Goal: Information Seeking & Learning: Learn about a topic

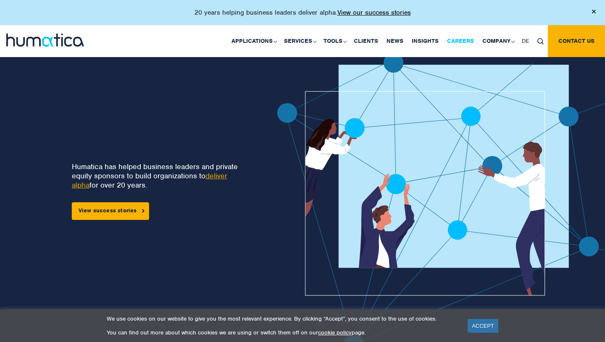
click at [458, 45] on link "Careers" at bounding box center [460, 41] width 35 height 32
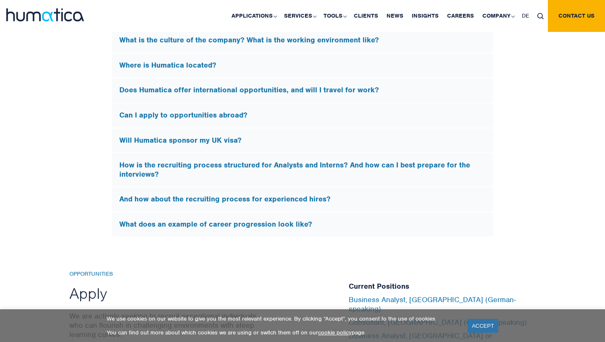
scroll to position [2559, 0]
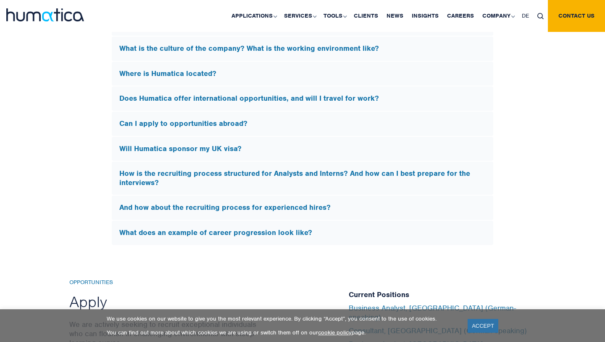
click at [288, 180] on h5 "How is the recruiting process structured for Analysts and Interns? And how can …" at bounding box center [302, 178] width 366 height 18
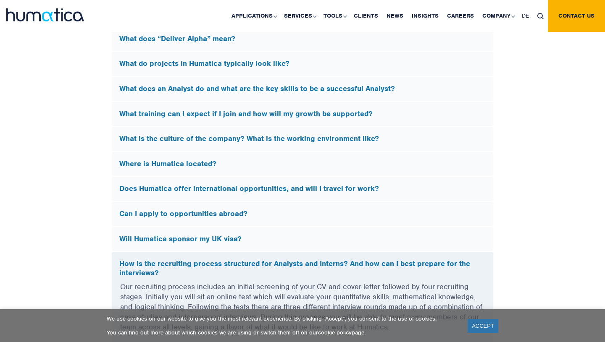
scroll to position [2340, 0]
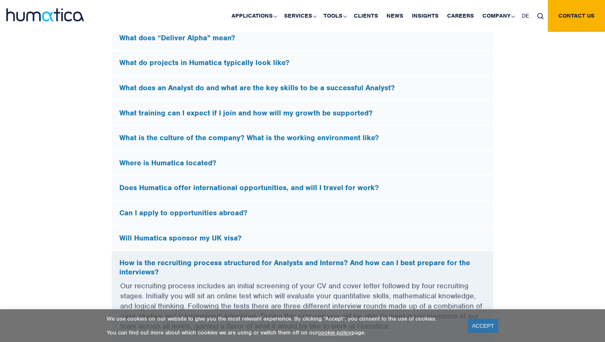
click at [307, 185] on h5 "Does Humatica offer international opportunities, and will I travel for work?" at bounding box center [302, 188] width 366 height 9
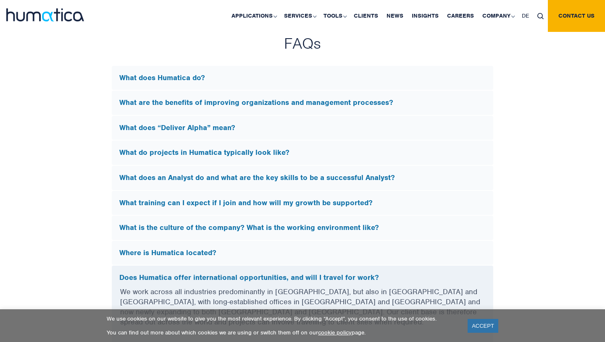
scroll to position [2252, 0]
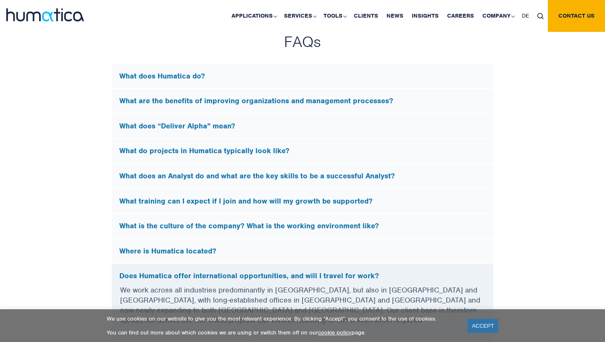
click at [311, 174] on h5 "What does an Analyst do and what are the key skills to be a successful Analyst?" at bounding box center [302, 176] width 366 height 9
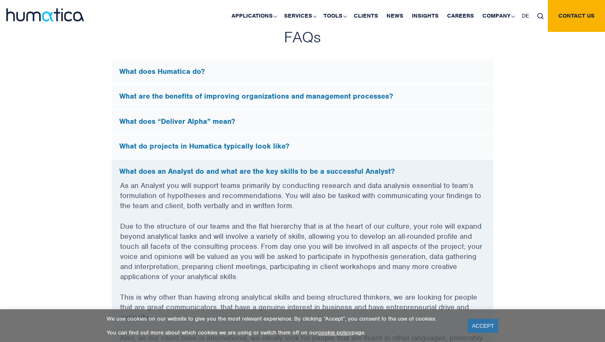
scroll to position [2257, 0]
click at [287, 142] on h5 "What do projects in Humatica typically look like?" at bounding box center [302, 146] width 366 height 9
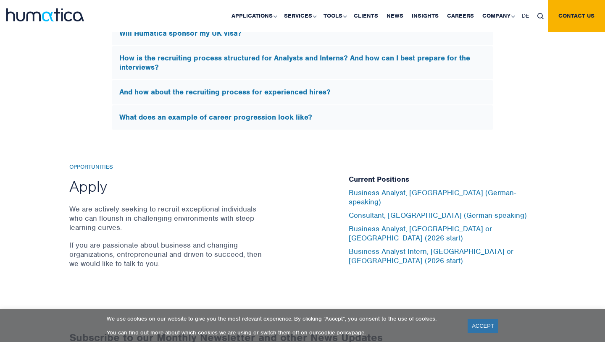
scroll to position [2756, 0]
click at [392, 208] on li "Business Analyst, [GEOGRAPHIC_DATA] (German-speaking)" at bounding box center [442, 200] width 187 height 23
click at [386, 205] on link "Business Analyst, [GEOGRAPHIC_DATA] (German-speaking)" at bounding box center [432, 198] width 167 height 18
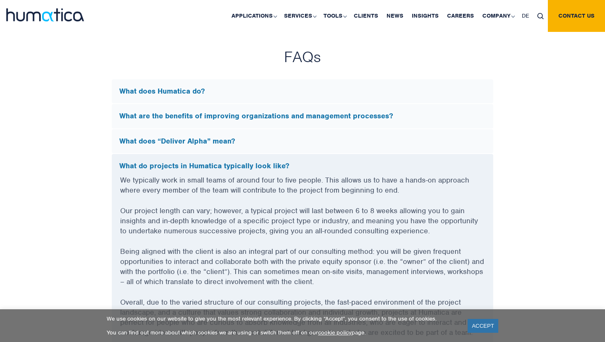
scroll to position [2251, 0]
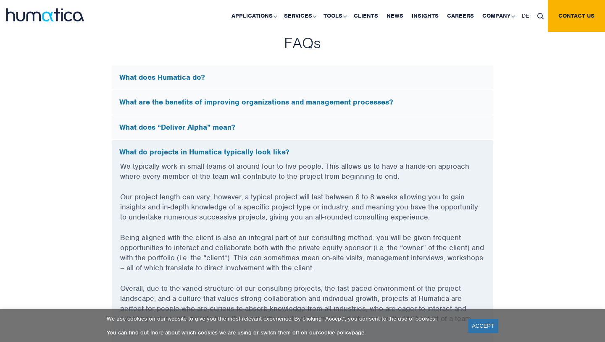
click at [392, 148] on h5 "What do projects in Humatica typically look like?" at bounding box center [302, 152] width 366 height 9
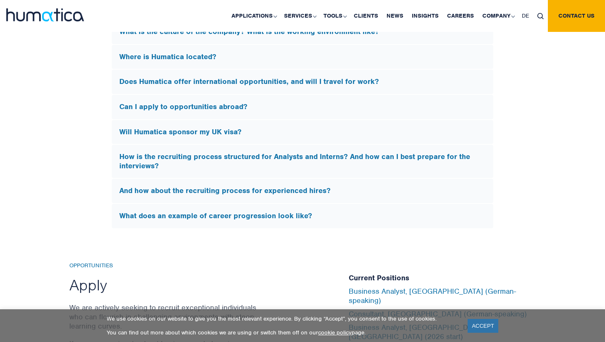
scroll to position [2451, 0]
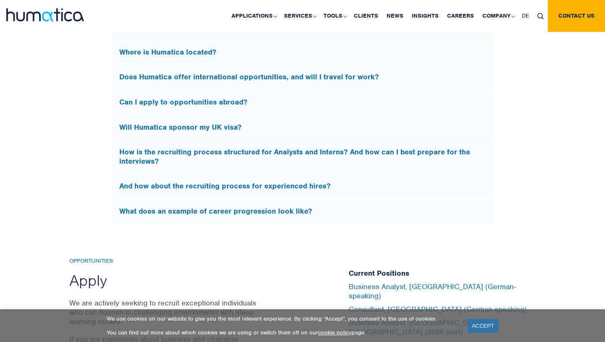
click at [389, 148] on h5 "How is the recruiting process structured for Analysts and Interns? And how can …" at bounding box center [302, 157] width 366 height 18
